Goal: Task Accomplishment & Management: Complete application form

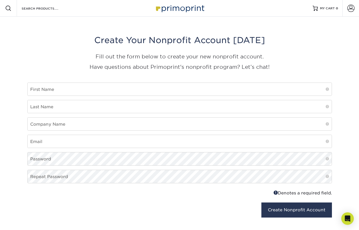
click at [166, 8] on img at bounding box center [179, 8] width 52 height 11
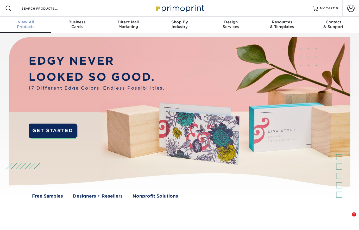
click at [28, 22] on span "View All" at bounding box center [25, 22] width 51 height 5
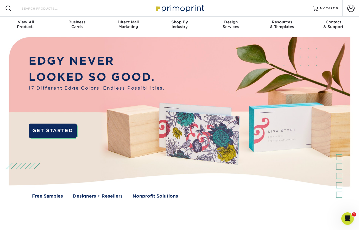
click at [39, 9] on input "Search Products" at bounding box center [46, 8] width 51 height 6
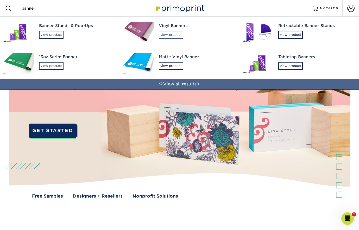
type input "banner"
click at [173, 37] on div "view product" at bounding box center [171, 35] width 24 height 8
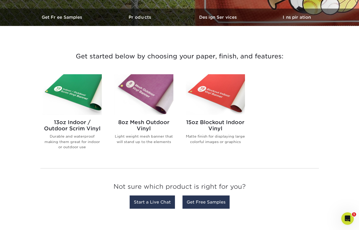
scroll to position [156, 0]
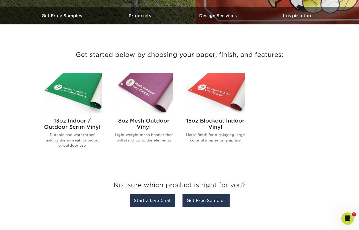
click at [84, 105] on img at bounding box center [72, 93] width 59 height 41
click at [76, 94] on img at bounding box center [72, 93] width 59 height 41
click at [207, 105] on img at bounding box center [215, 93] width 59 height 41
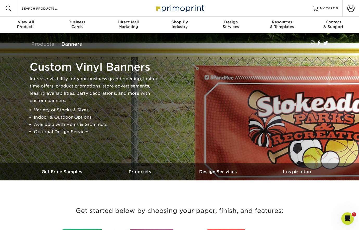
scroll to position [0, 0]
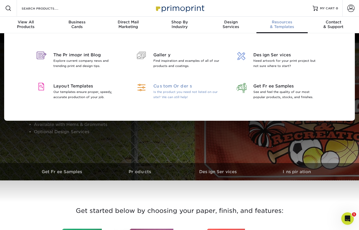
click at [166, 86] on span "Custom Orders" at bounding box center [186, 86] width 67 height 6
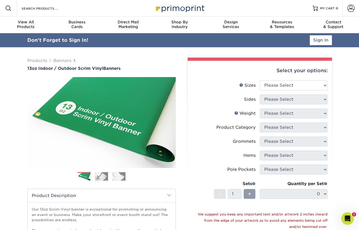
click at [309, 69] on div "Select your options:" at bounding box center [260, 71] width 136 height 20
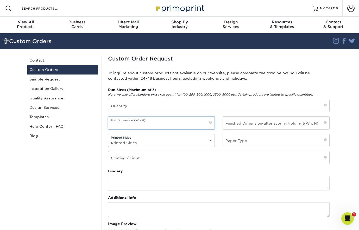
click at [131, 128] on input "text" at bounding box center [161, 123] width 106 height 13
click at [125, 125] on input "30x70" at bounding box center [161, 123] width 106 height 13
drag, startPoint x: 126, startPoint y: 126, endPoint x: 109, endPoint y: 125, distance: 17.5
click at [109, 125] on input "30x72" at bounding box center [161, 123] width 106 height 13
type input "30x72"
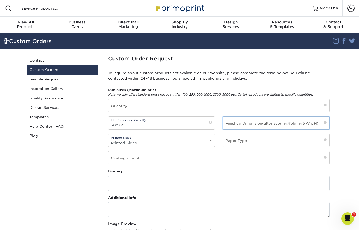
click at [249, 123] on input "text" at bounding box center [276, 123] width 106 height 13
paste input "30x72"
type input "30x72"
select select "4/4 - Double Sided"
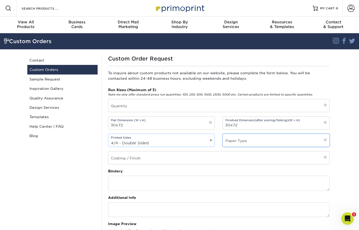
click at [242, 142] on input "text" at bounding box center [276, 140] width 106 height 13
type input "15oz blockout banner"
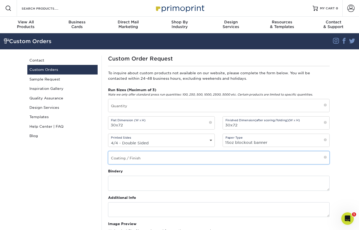
click at [168, 162] on input "text" at bounding box center [218, 158] width 221 height 13
type input "n/a"
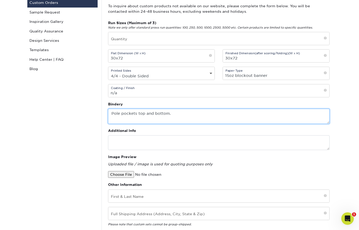
scroll to position [76, 0]
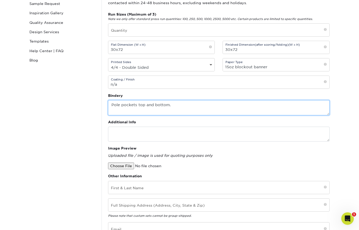
type textarea "Pole pockets top and bottom."
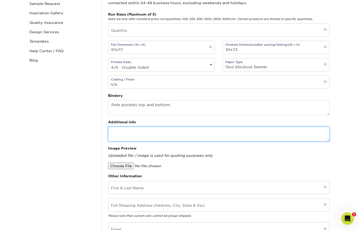
click at [134, 136] on textarea at bounding box center [218, 134] width 221 height 15
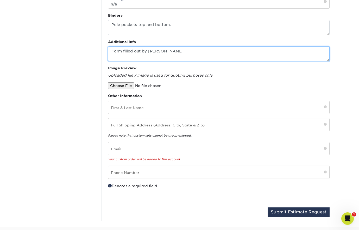
scroll to position [158, 0]
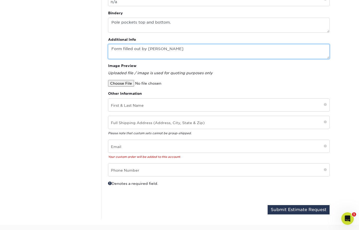
type textarea "Form filled out by Irene"
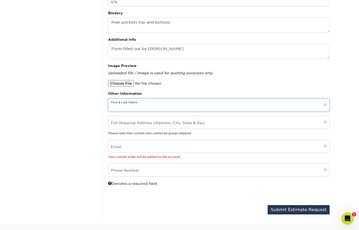
paste input "Jared McClellan"
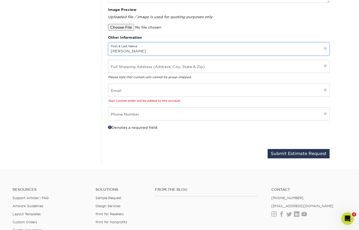
type input "Jared McClellan"
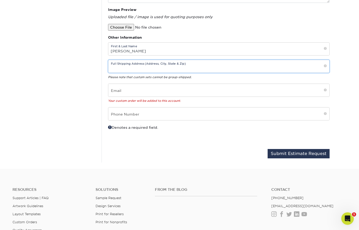
paste input "11401 N Rockwell, Oklahoma City, 73162"
type input "11401 N Rockwell, Oklahoma City, 73162"
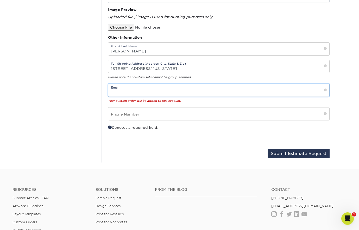
paste input "communications@pcbc.tv"
type input "communications@pcbc.tv"
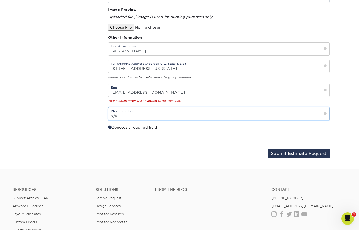
type input "n/a"
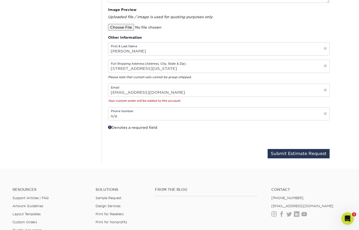
click at [25, 88] on div "Custom Orders Contact Custom Orders Sample Request Inspiration Gallery Quality …" at bounding box center [62, 2] width 78 height 322
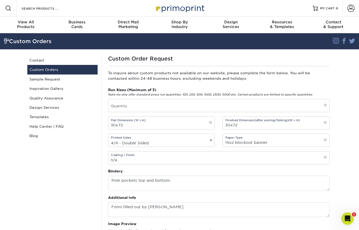
scroll to position [0, 0]
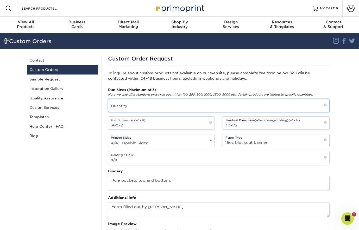
click at [120, 105] on input "text" at bounding box center [218, 105] width 221 height 13
type input "4"
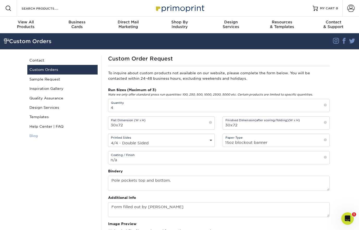
click at [88, 133] on link "Blog" at bounding box center [62, 135] width 70 height 9
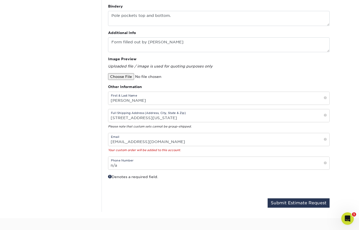
scroll to position [198, 0]
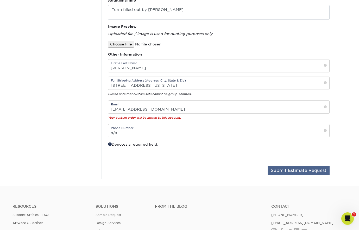
click at [289, 172] on button "Submit Estimate Request" at bounding box center [298, 170] width 62 height 9
